Goal: Information Seeking & Learning: Learn about a topic

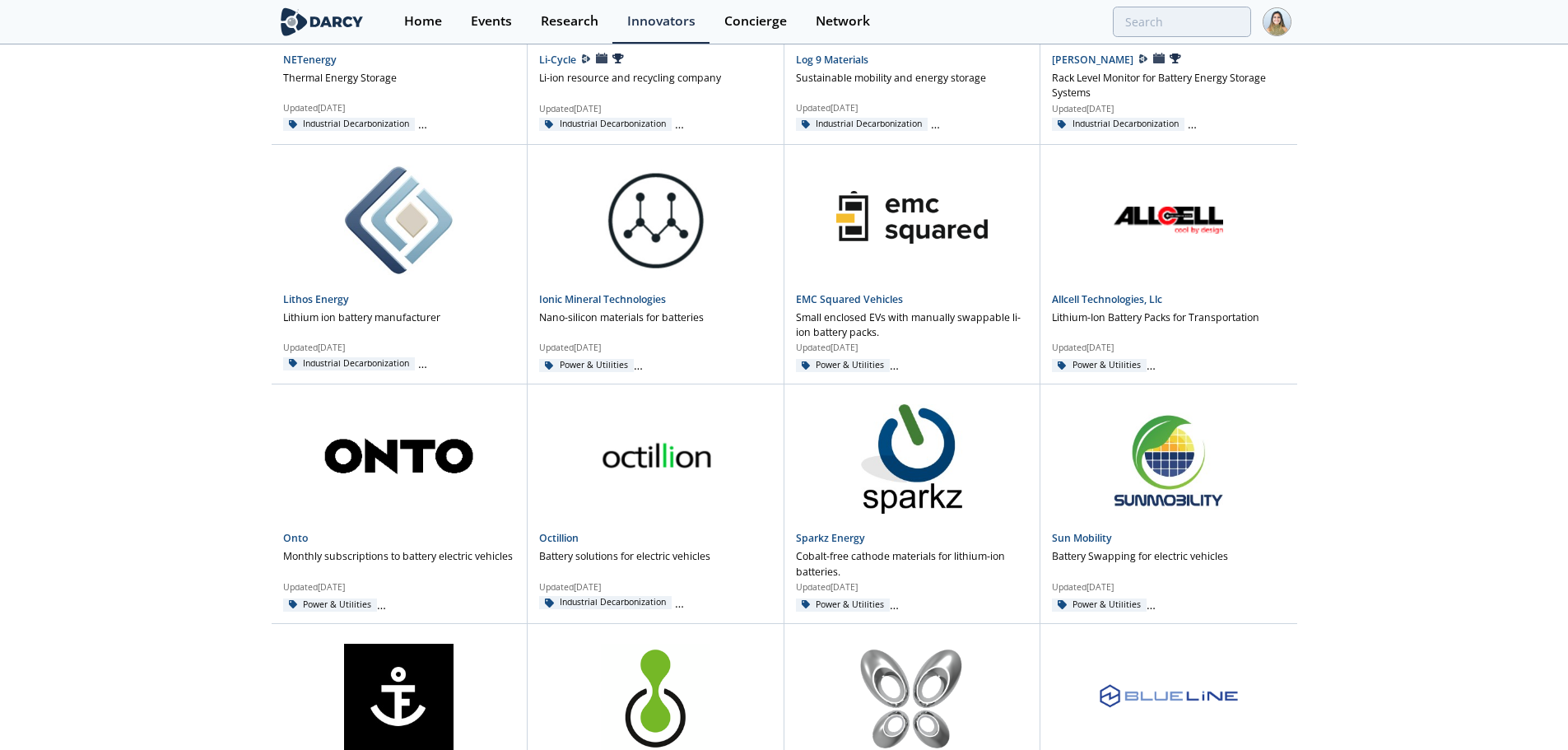
scroll to position [15630, 0]
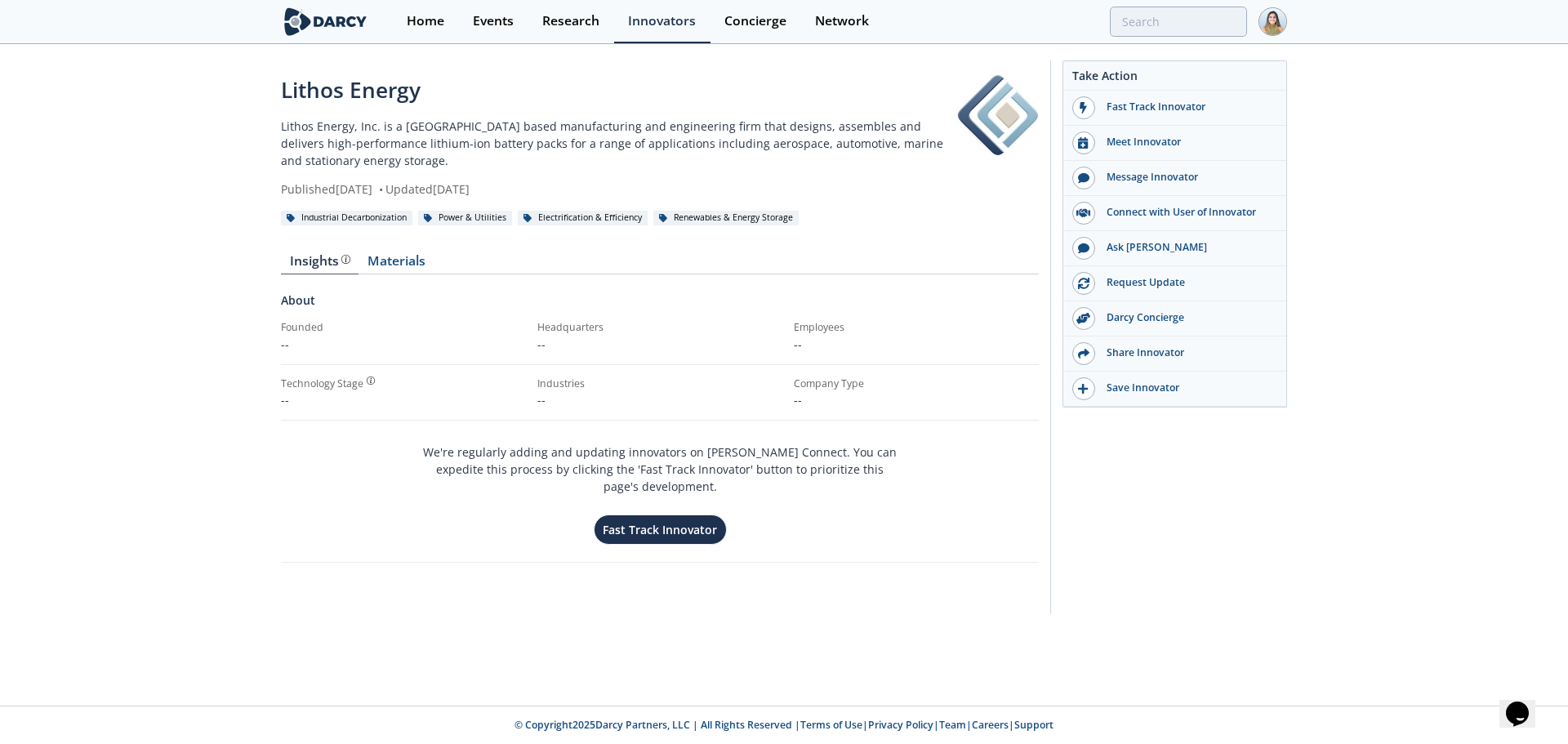
click at [326, 99] on div "Lithos Energy" at bounding box center [619, 90] width 676 height 32
drag, startPoint x: 326, startPoint y: 99, endPoint x: 441, endPoint y: 101, distance: 115.0
click at [441, 101] on div "Lithos Energy" at bounding box center [619, 90] width 676 height 32
copy div "Lithos Energy"
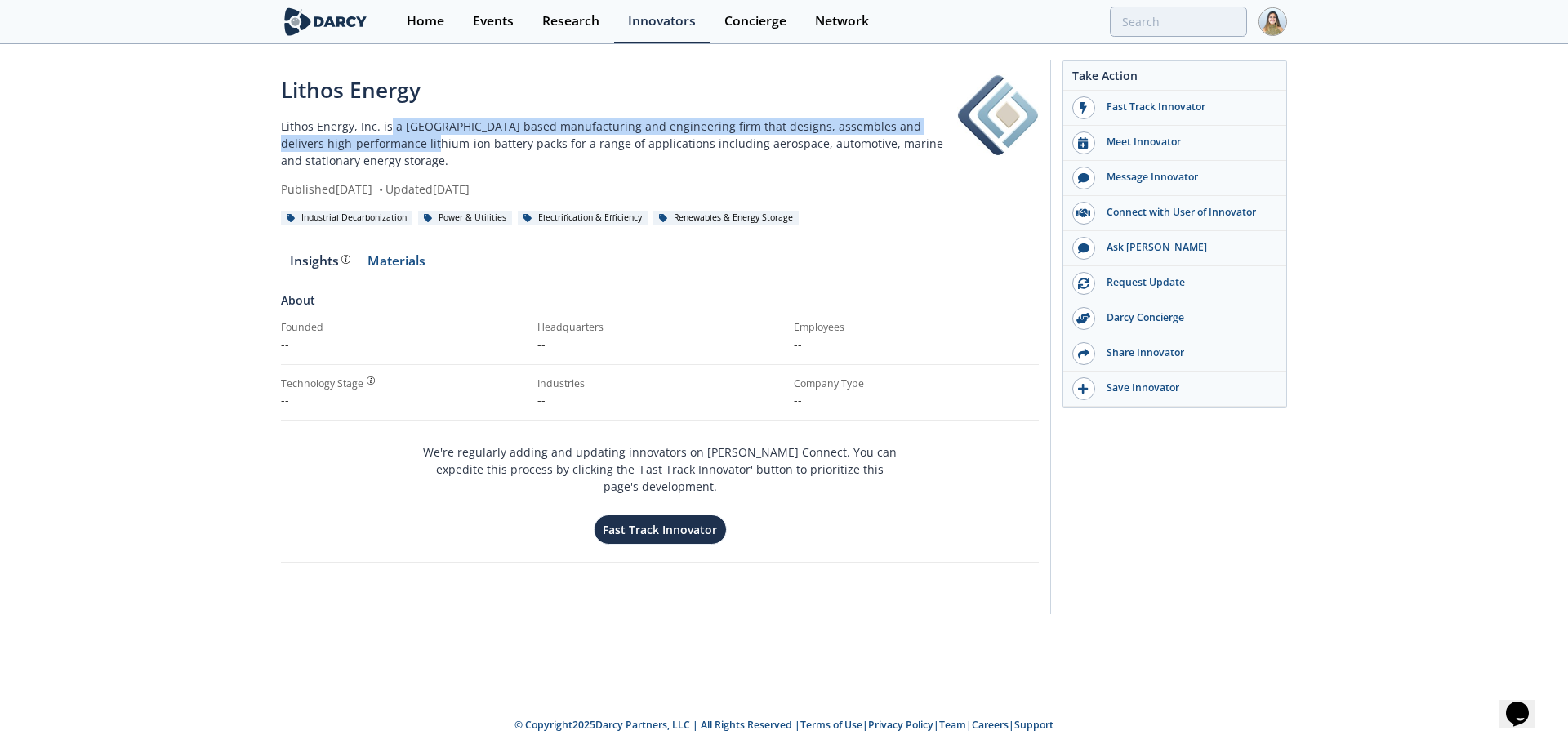
click at [390, 136] on p "Lithos Energy, Inc. is a San Francisco based manufacturing and engineering firm…" at bounding box center [619, 143] width 676 height 52
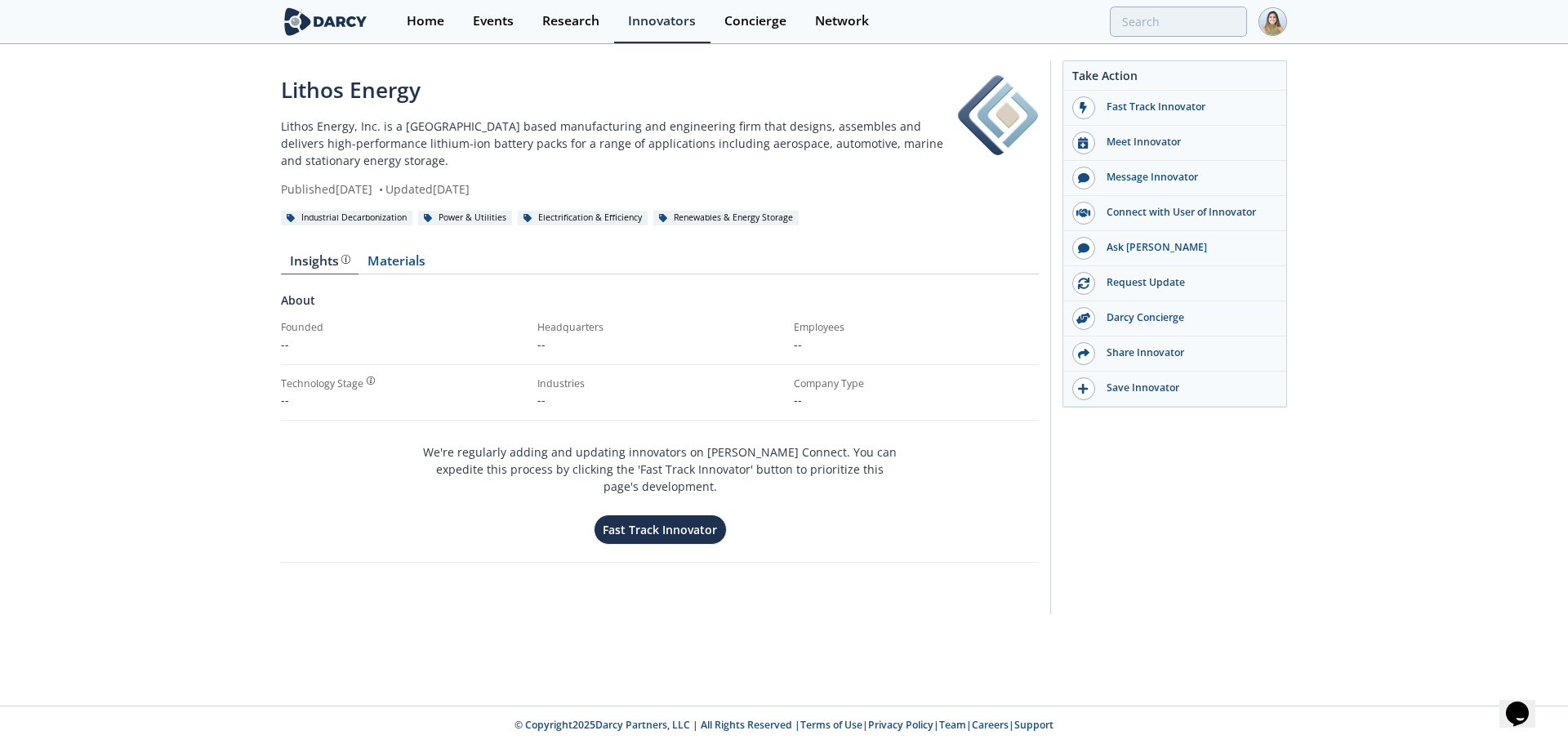
click at [521, 139] on p "Lithos Energy, Inc. is a San Francisco based manufacturing and engineering firm…" at bounding box center [619, 143] width 676 height 52
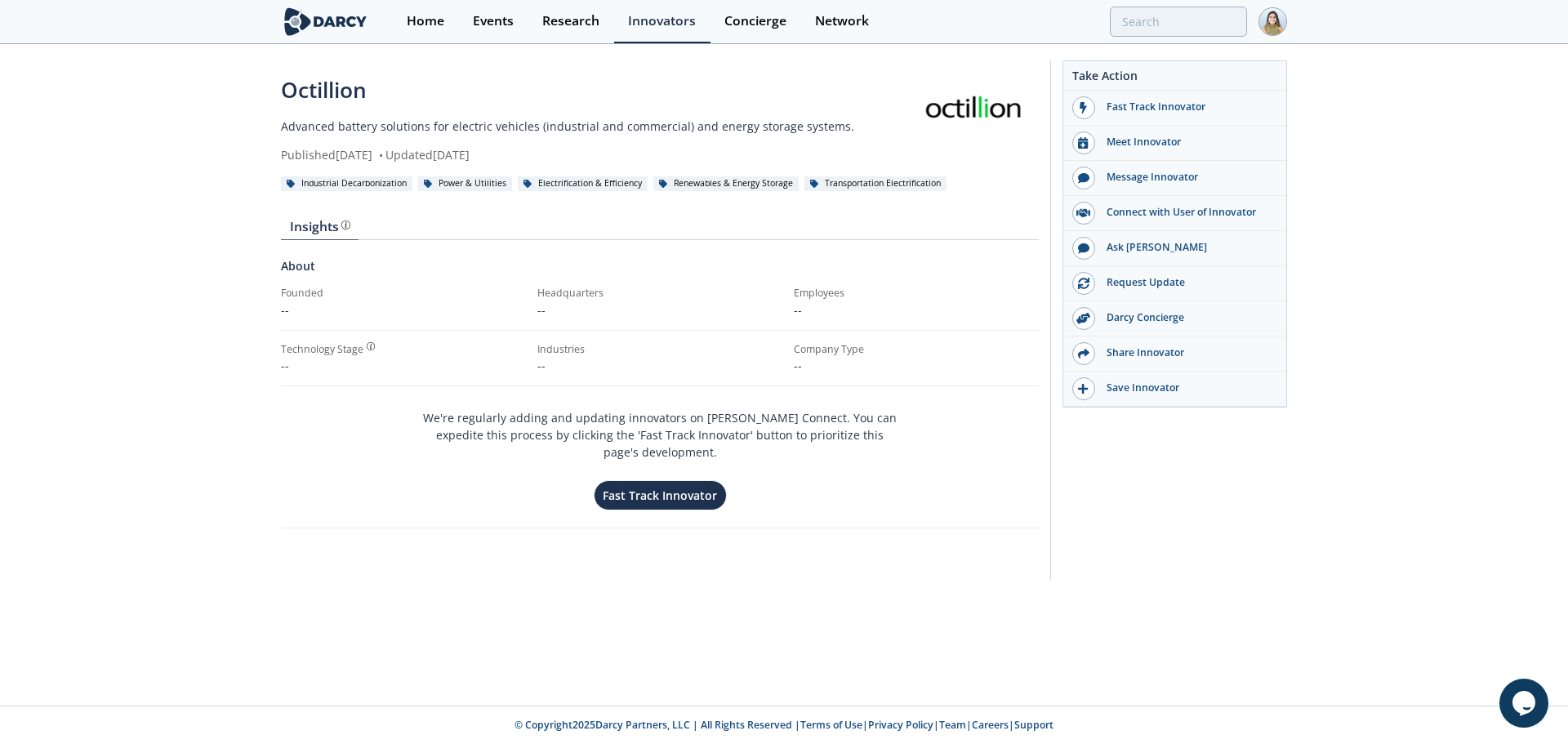
click at [217, 111] on div "Octillion Advanced battery solutions for electric vehicles (industrial and comm…" at bounding box center [784, 324] width 1568 height 557
click at [290, 88] on div "Octillion" at bounding box center [593, 90] width 624 height 32
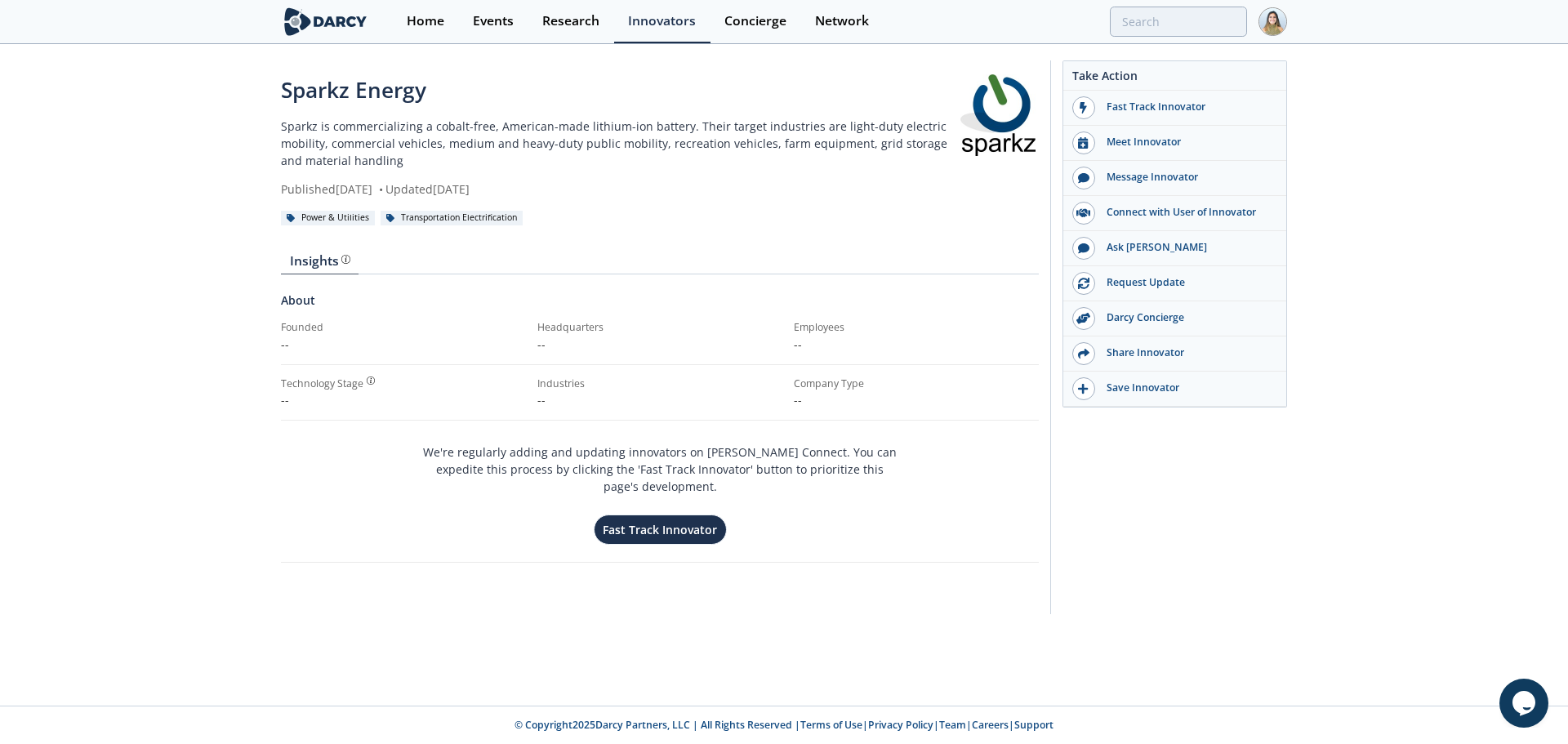
click at [489, 154] on p "Sparkz is commercializing a cobalt-free, American-made lithium-ion battery. The…" at bounding box center [619, 143] width 676 height 52
